Goal: Task Accomplishment & Management: Use online tool/utility

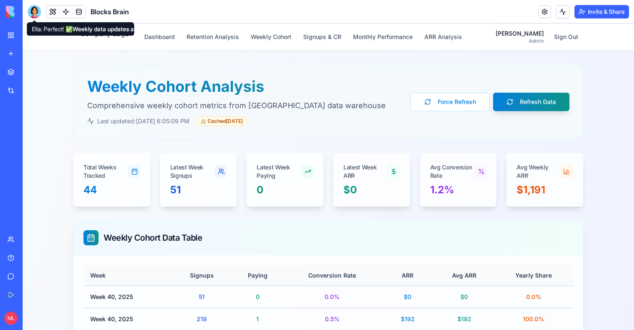
scroll to position [167, 0]
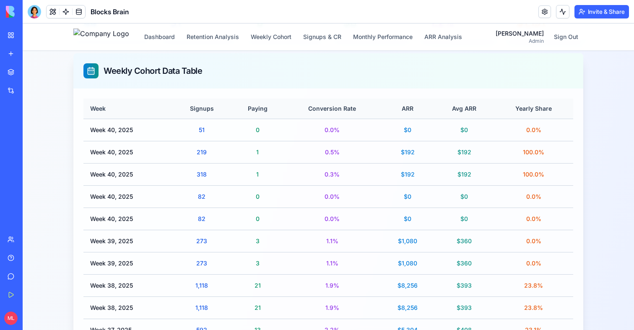
click at [12, 28] on link "My Workspace" at bounding box center [20, 35] width 34 height 17
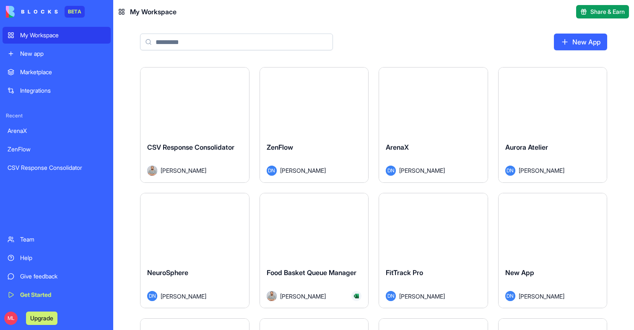
click at [200, 46] on input at bounding box center [236, 42] width 193 height 17
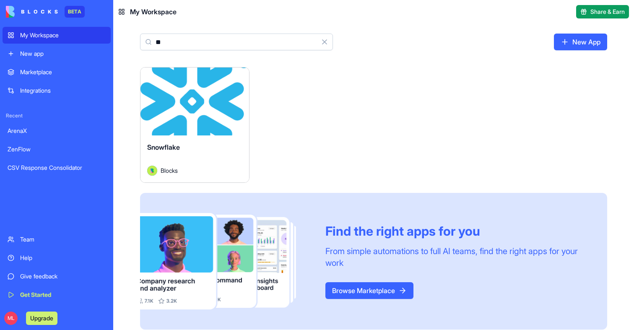
type input "*"
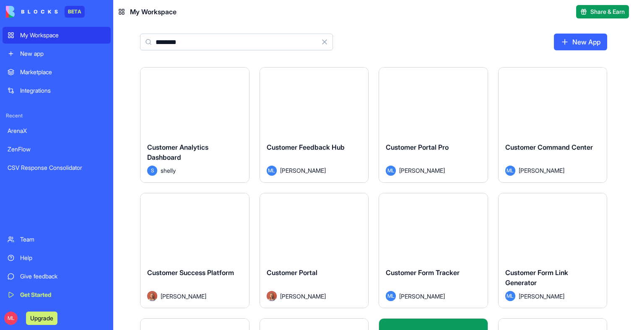
type input "********"
click at [320, 104] on button "Launch" at bounding box center [314, 101] width 63 height 17
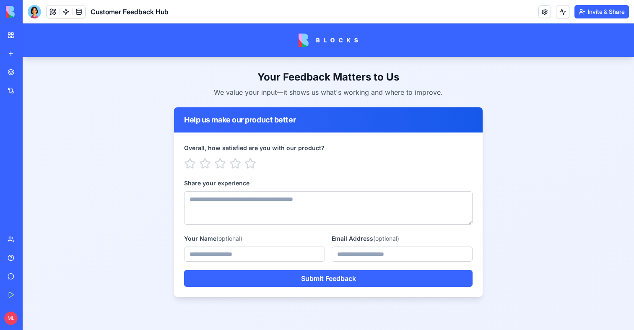
click at [599, 15] on button "Invite & Share" at bounding box center [601, 11] width 55 height 13
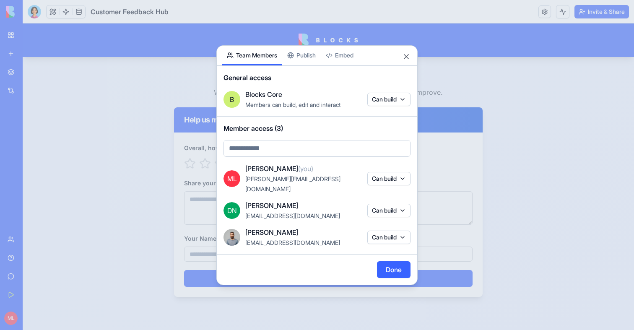
click at [301, 59] on body "BETA My Workspace New app Marketplace Integrations Recent ArenaX ZenFlow CSV Re…" at bounding box center [317, 165] width 634 height 330
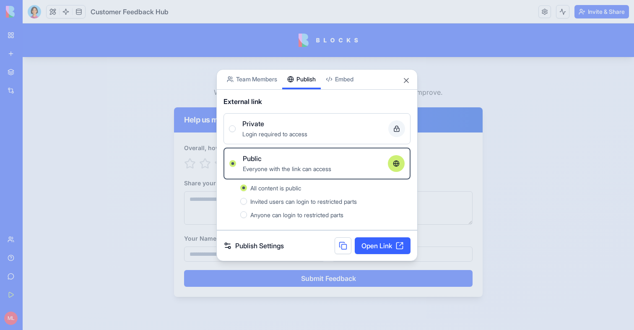
click at [512, 170] on div at bounding box center [317, 165] width 634 height 330
